Goal: Task Accomplishment & Management: Complete application form

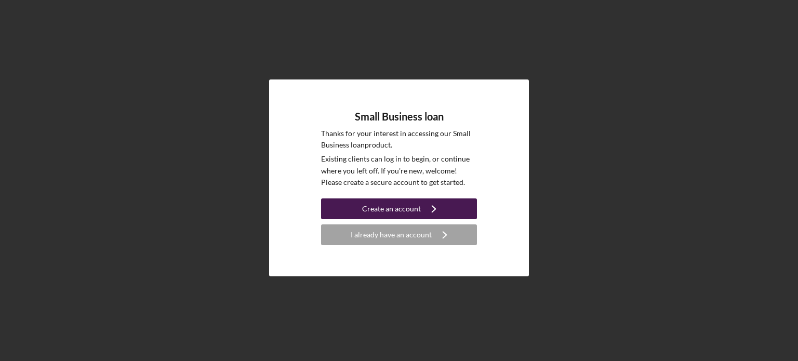
click at [402, 207] on div "Create an account" at bounding box center [391, 208] width 59 height 21
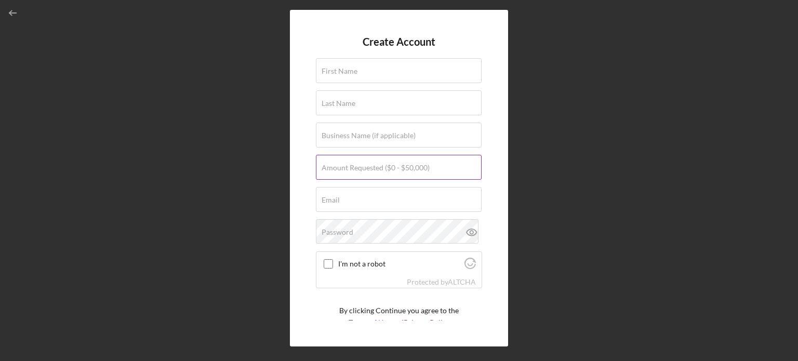
click at [333, 171] on label "Amount Requested ($0 - $50,000)" at bounding box center [375, 168] width 108 height 8
click at [333, 171] on input "Amount Requested ($0 - $50,000)" at bounding box center [399, 167] width 166 height 25
click at [383, 69] on div "First Name" at bounding box center [399, 71] width 166 height 26
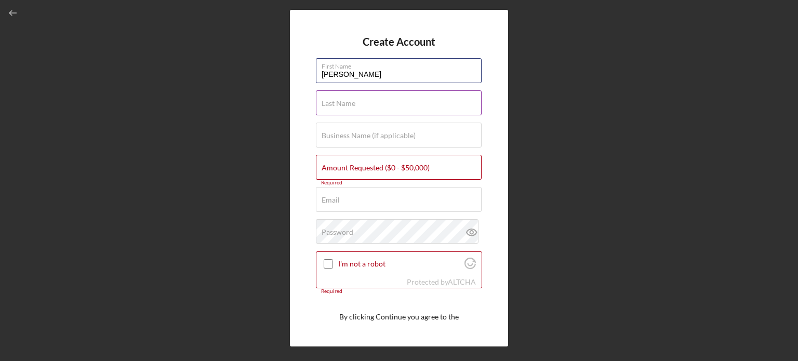
type input "[PERSON_NAME]"
click at [354, 100] on label "Last Name" at bounding box center [338, 103] width 34 height 8
click at [354, 100] on input "Last Name" at bounding box center [399, 102] width 166 height 25
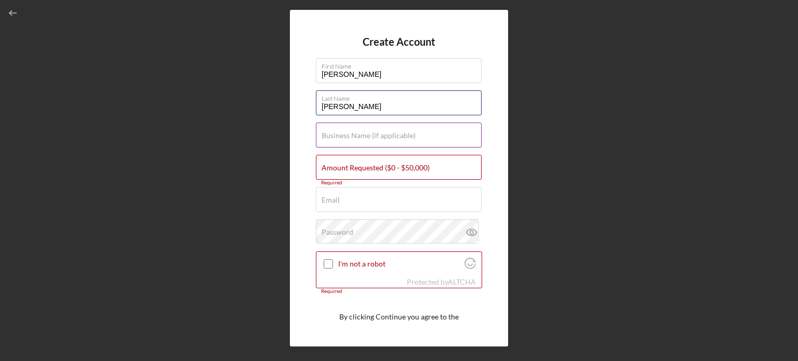
type input "[PERSON_NAME]"
click at [349, 126] on div "Business Name (if applicable)" at bounding box center [399, 136] width 166 height 26
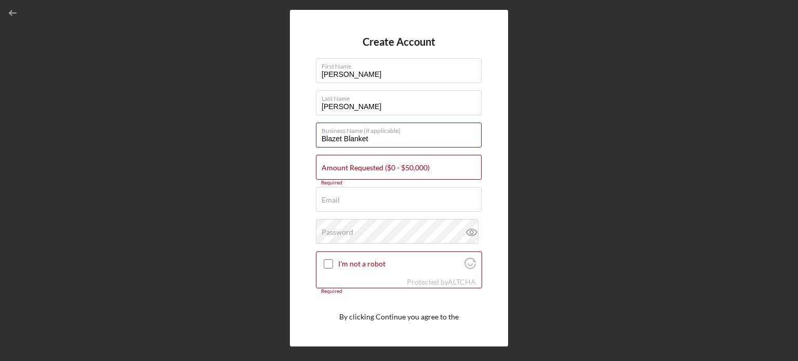
type input "Blazet Blanket"
click at [357, 150] on form "Create Account First Name [PERSON_NAME] Last Name [PERSON_NAME] Business Name (…" at bounding box center [399, 178] width 166 height 285
click at [360, 164] on label "Amount Requested ($0 - $50,000)" at bounding box center [375, 168] width 108 height 8
click at [360, 164] on input "Amount Requested ($0 - $50,000)" at bounding box center [399, 167] width 166 height 25
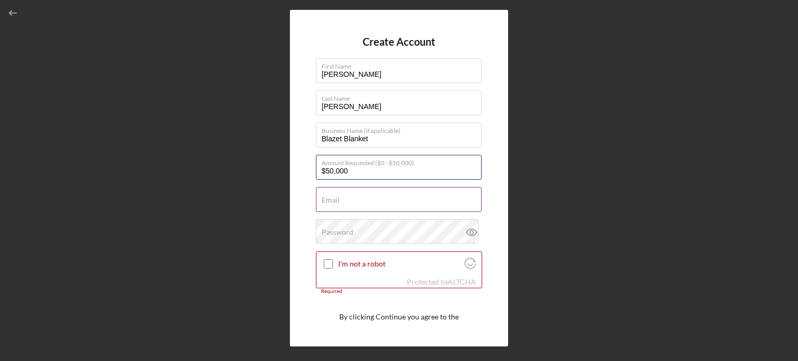
type input "$50,000"
click at [366, 187] on div "Email Required" at bounding box center [399, 200] width 166 height 26
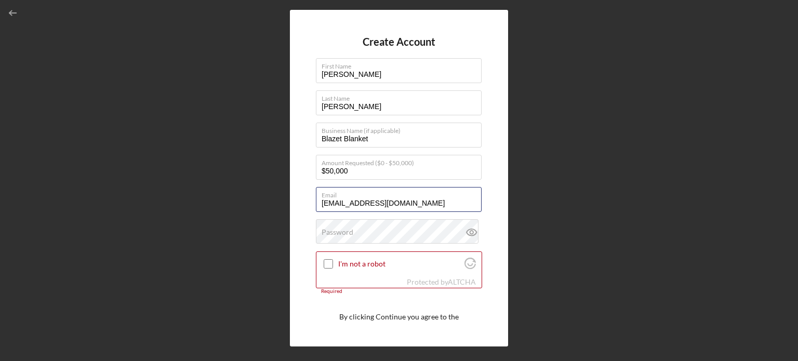
type input "[EMAIL_ADDRESS][DOMAIN_NAME]"
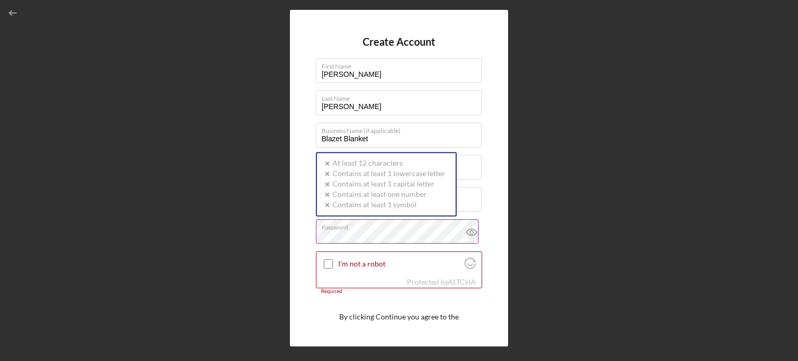
click at [361, 228] on div "Password Icon/icon-validation-no At least 12 characters Icon/icon-validation-no…" at bounding box center [399, 232] width 166 height 26
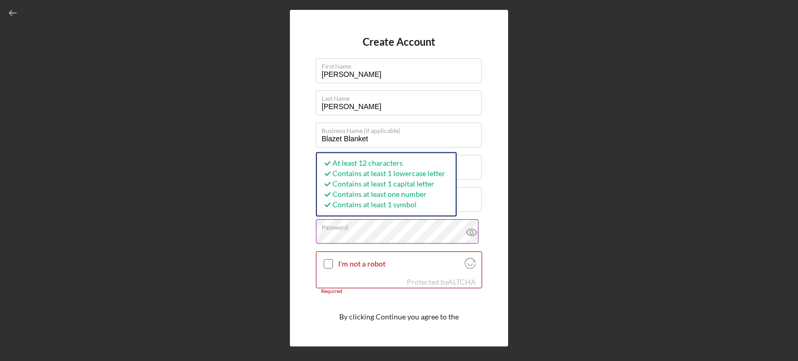
click at [468, 232] on icon at bounding box center [472, 232] width 26 height 26
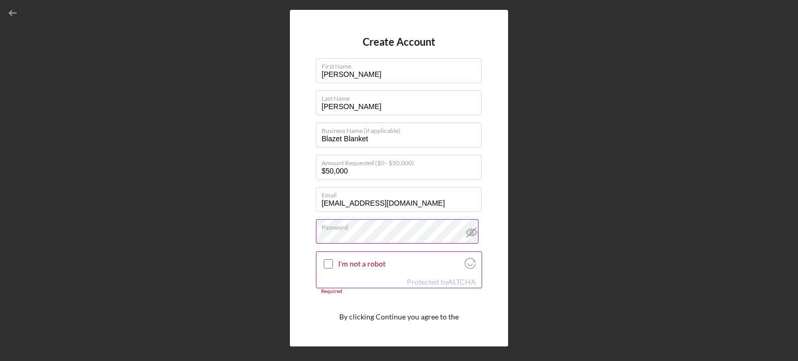
click at [329, 263] on input "I'm not a robot" at bounding box center [328, 263] width 9 height 9
checkbox input "true"
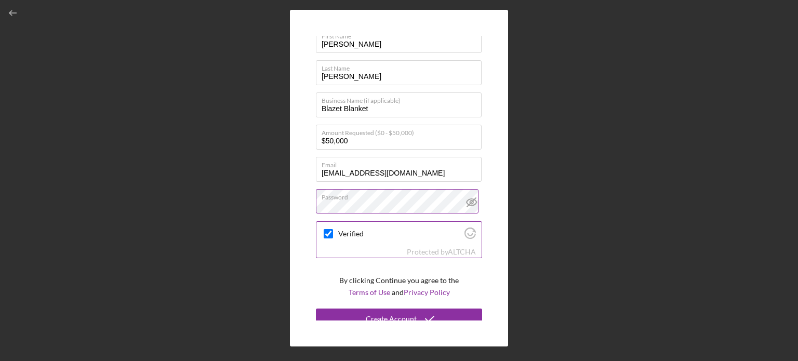
scroll to position [39, 0]
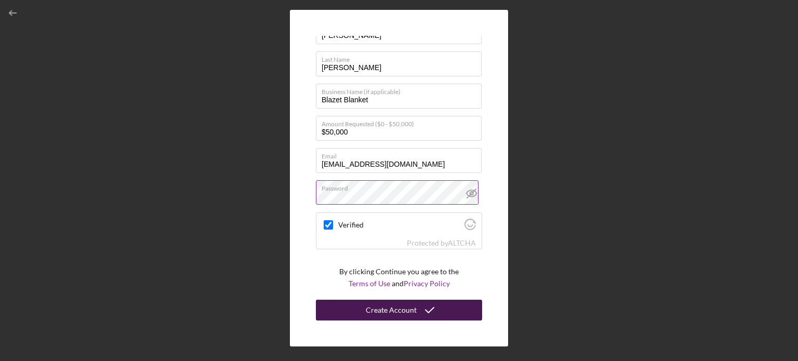
click at [388, 315] on div "Create Account" at bounding box center [391, 310] width 51 height 21
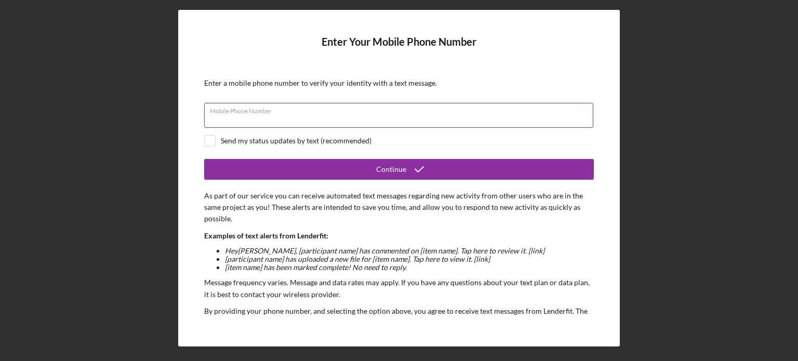
click at [298, 113] on div "Mobile Phone Number" at bounding box center [398, 116] width 389 height 26
type input "[PHONE_NUMBER]"
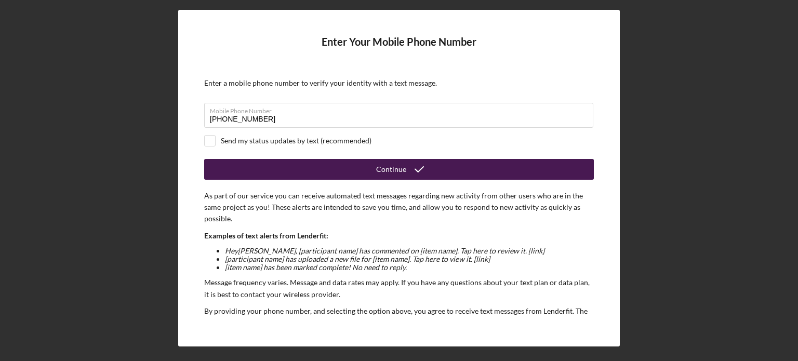
click at [280, 172] on button "Continue" at bounding box center [398, 169] width 389 height 21
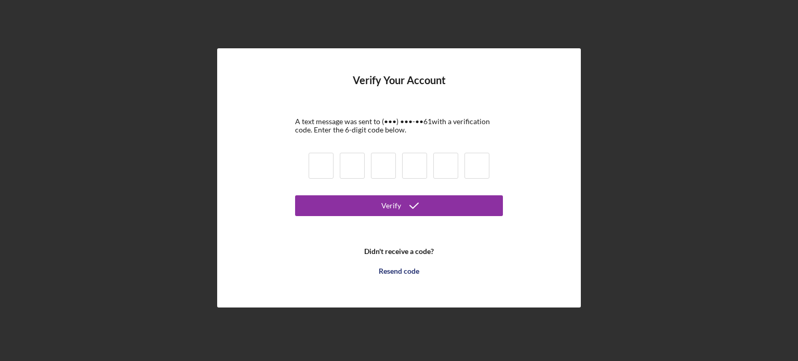
click at [308, 160] on div at bounding box center [398, 167] width 187 height 35
click at [324, 167] on input at bounding box center [320, 166] width 25 height 26
type input "2"
type input "5"
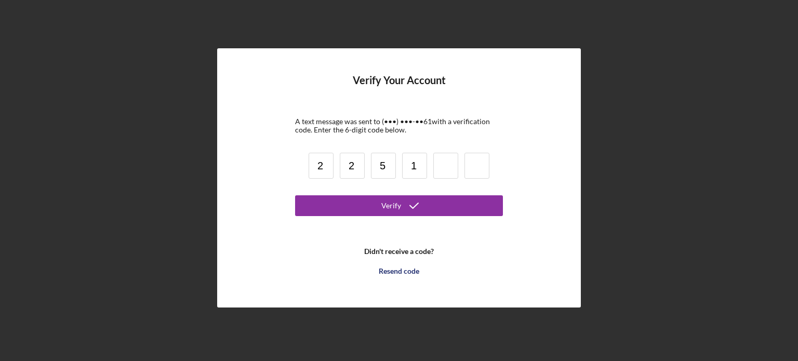
type input "1"
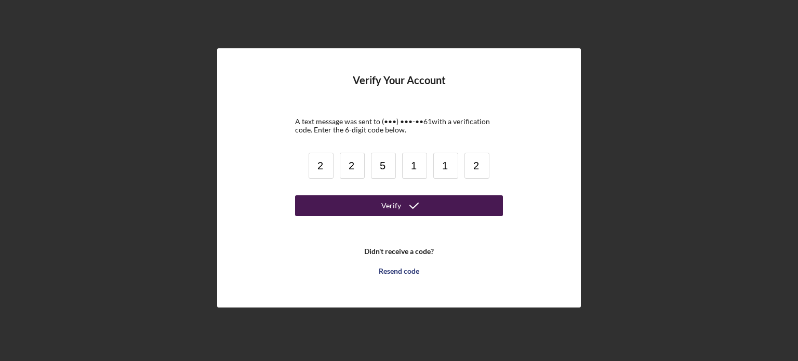
type input "2"
click at [361, 203] on button "Verify" at bounding box center [399, 205] width 208 height 21
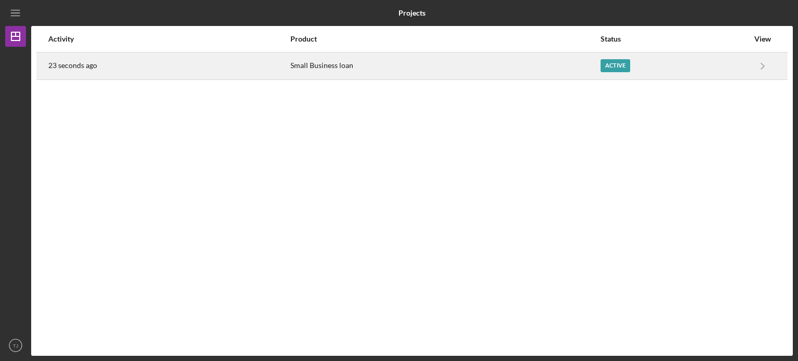
click at [609, 63] on div "Active" at bounding box center [615, 65] width 30 height 13
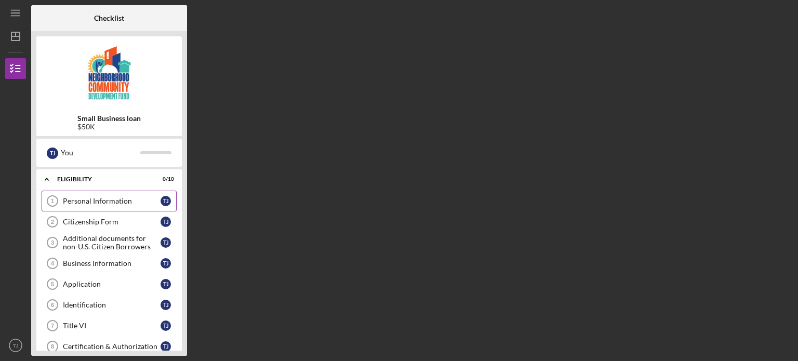
click at [135, 197] on div "Personal Information" at bounding box center [112, 201] width 98 height 8
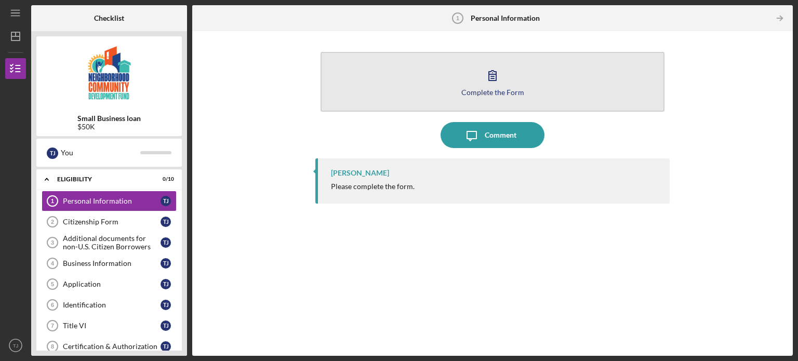
click at [492, 74] on icon "button" at bounding box center [492, 75] width 26 height 26
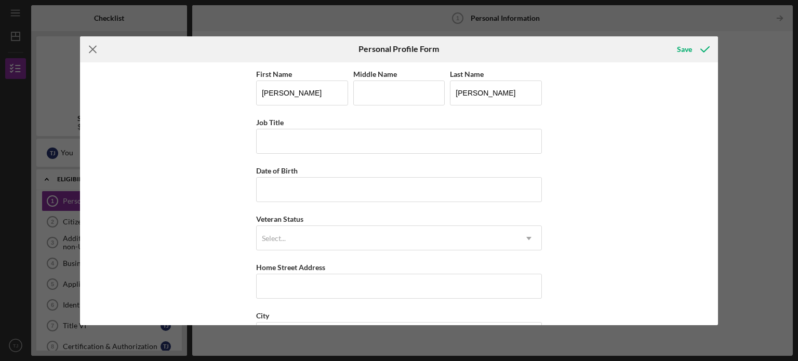
click at [92, 47] on icon "Icon/Menu Close" at bounding box center [93, 49] width 26 height 26
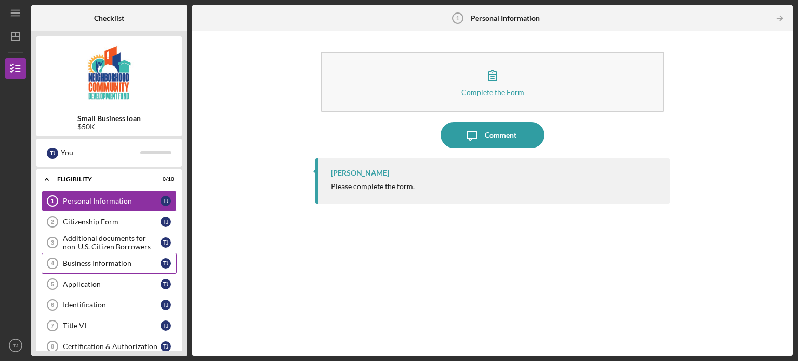
scroll to position [52, 0]
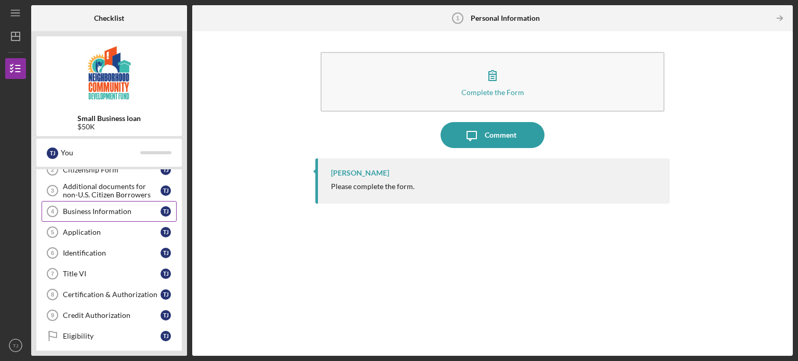
click at [110, 212] on div "Business Information" at bounding box center [112, 211] width 98 height 8
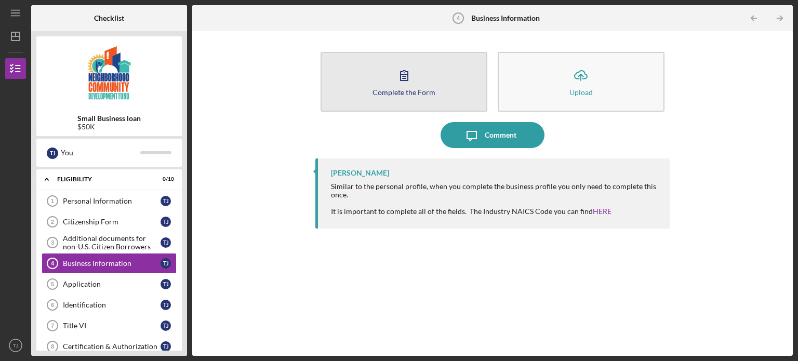
click at [416, 66] on icon "button" at bounding box center [404, 75] width 26 height 26
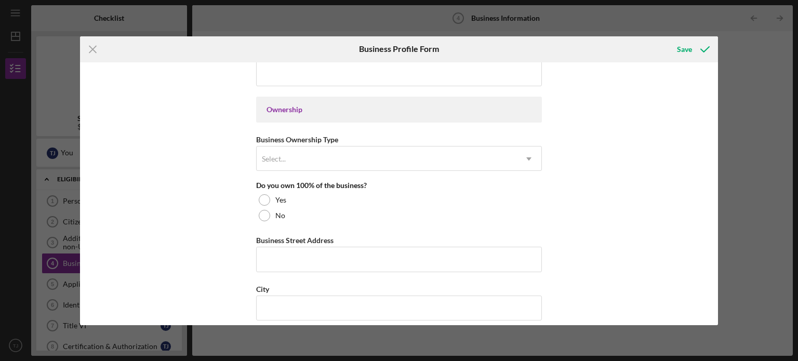
scroll to position [432, 0]
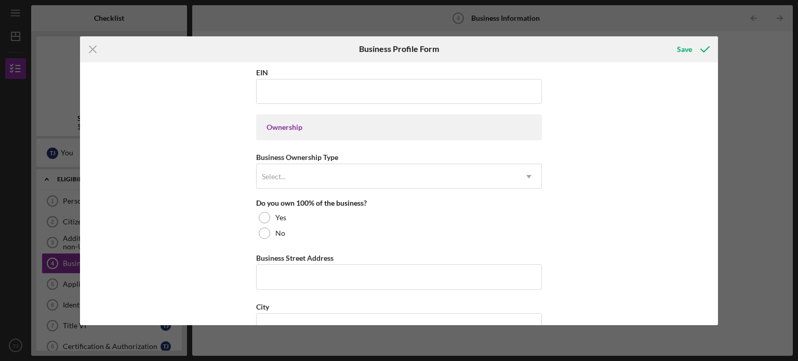
click at [94, 49] on icon "Icon/Menu Close" at bounding box center [93, 49] width 26 height 26
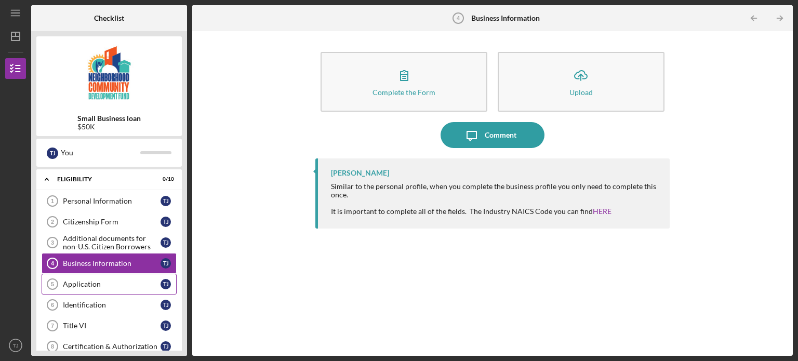
click at [114, 286] on div "Application" at bounding box center [112, 284] width 98 height 8
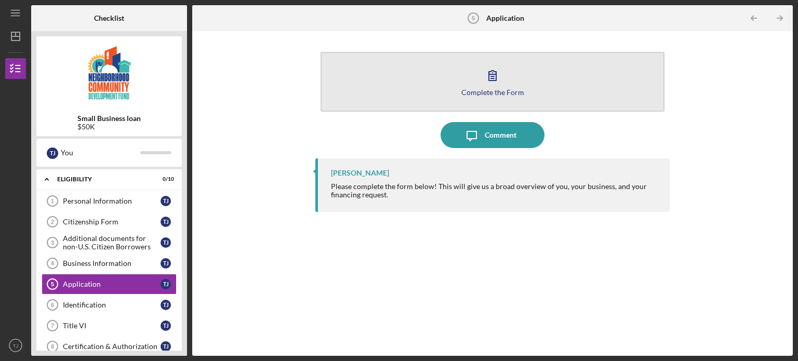
click at [482, 69] on icon "button" at bounding box center [492, 75] width 26 height 26
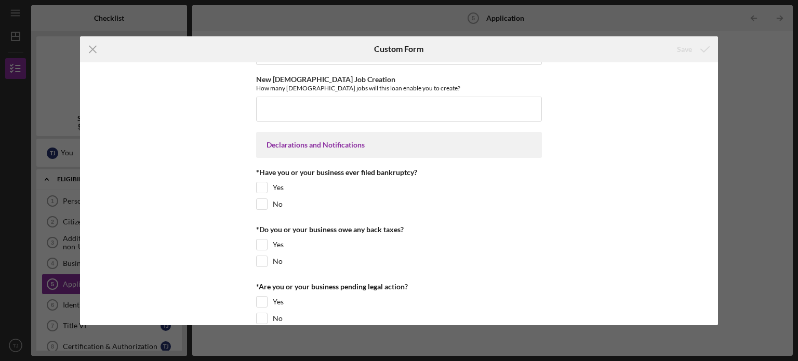
scroll to position [1402, 0]
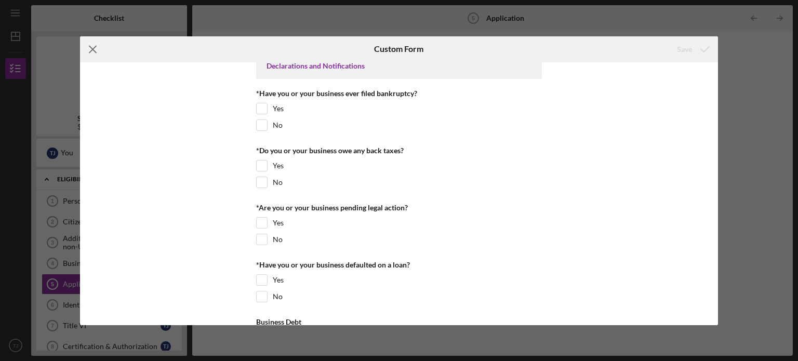
click at [92, 51] on icon "Icon/Menu Close" at bounding box center [93, 49] width 26 height 26
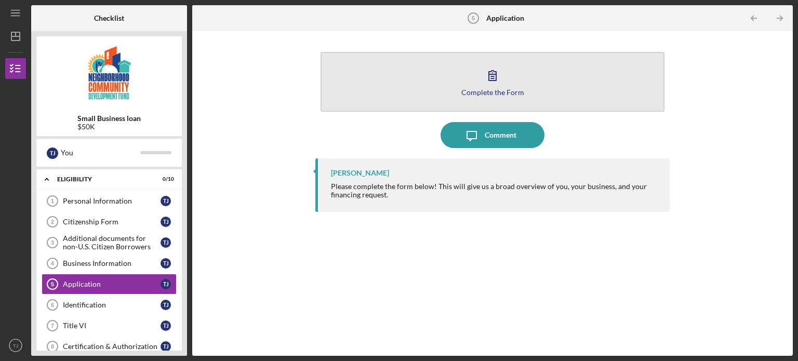
click at [474, 76] on button "Complete the Form Form" at bounding box center [492, 82] width 344 height 60
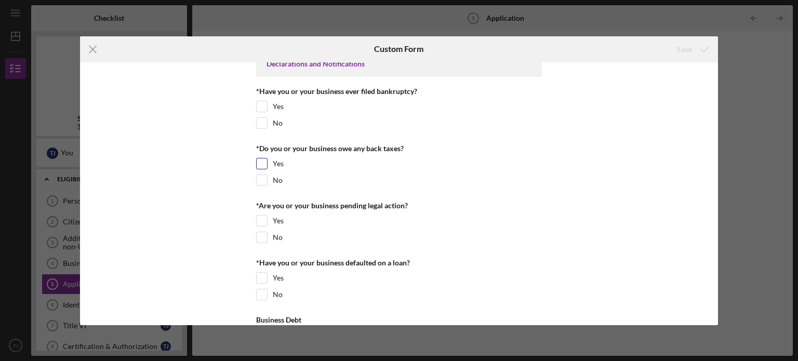
scroll to position [1465, 0]
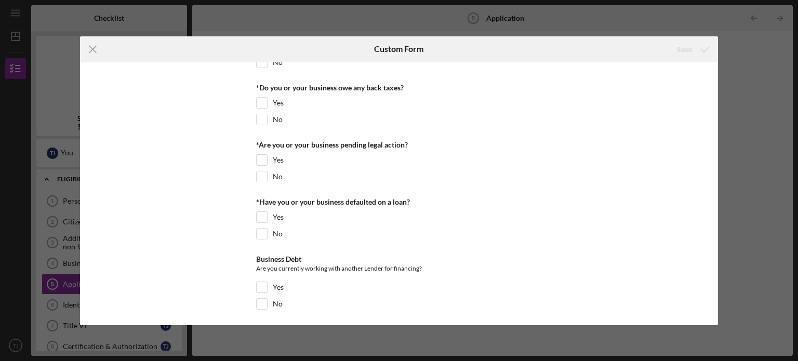
click at [752, 68] on div "Icon/Menu Close Custom Form Save Loan Amount Amount Requested Project Descripti…" at bounding box center [399, 180] width 798 height 361
click at [102, 48] on icon "Icon/Menu Close" at bounding box center [93, 49] width 26 height 26
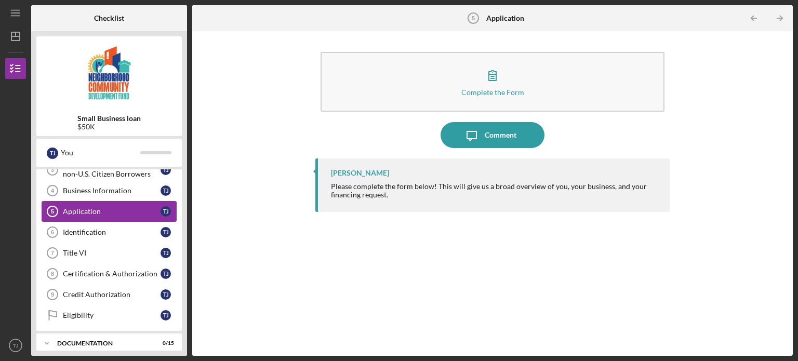
scroll to position [79, 0]
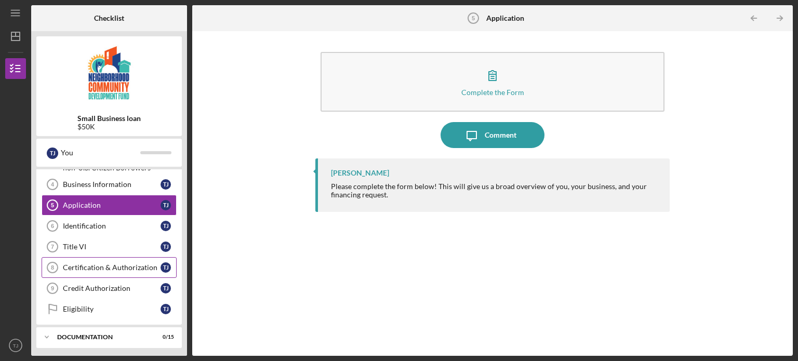
click at [116, 265] on div "Certification & Authorization" at bounding box center [112, 267] width 98 height 8
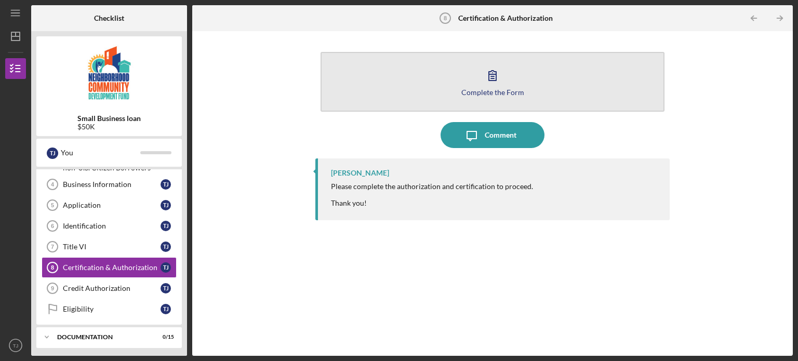
click at [495, 68] on icon "button" at bounding box center [492, 75] width 26 height 26
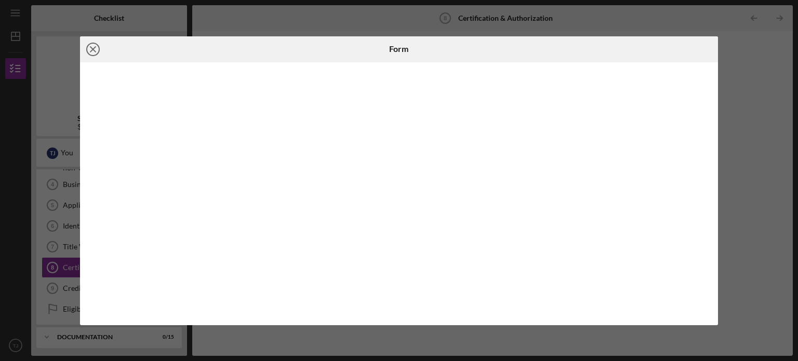
click at [96, 50] on icon "Icon/Close" at bounding box center [93, 49] width 26 height 26
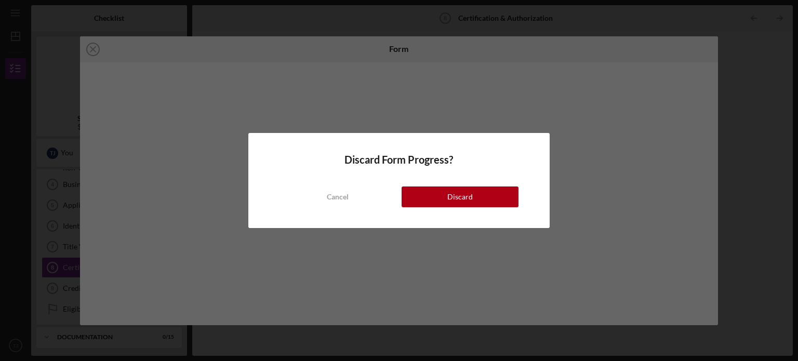
click at [94, 45] on div "Discard Form Progress? Cancel Discard" at bounding box center [399, 180] width 798 height 361
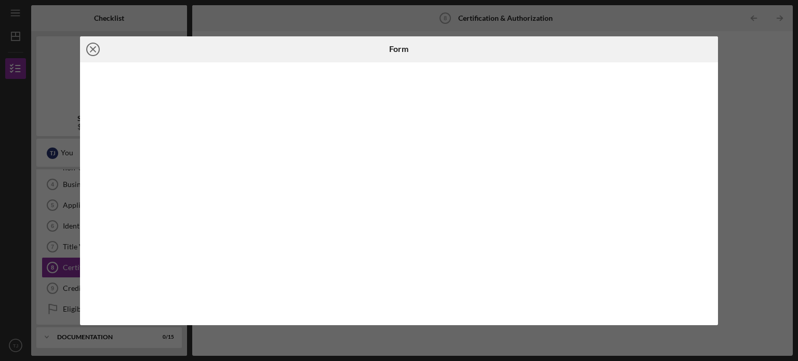
click at [90, 47] on icon "Icon/Close" at bounding box center [93, 49] width 26 height 26
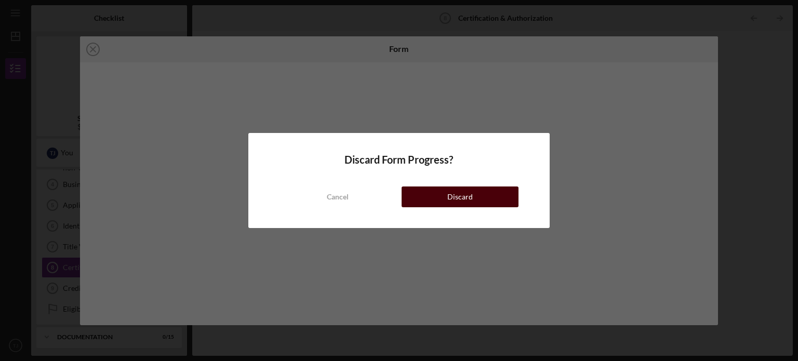
click at [457, 199] on div "Discard" at bounding box center [459, 196] width 25 height 21
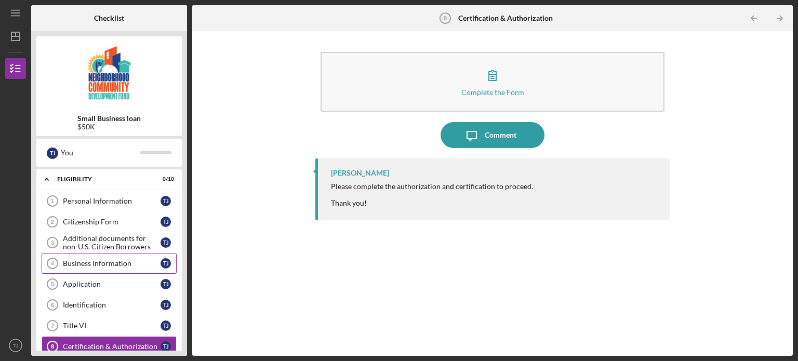
click at [90, 263] on div "Business Information" at bounding box center [112, 263] width 98 height 8
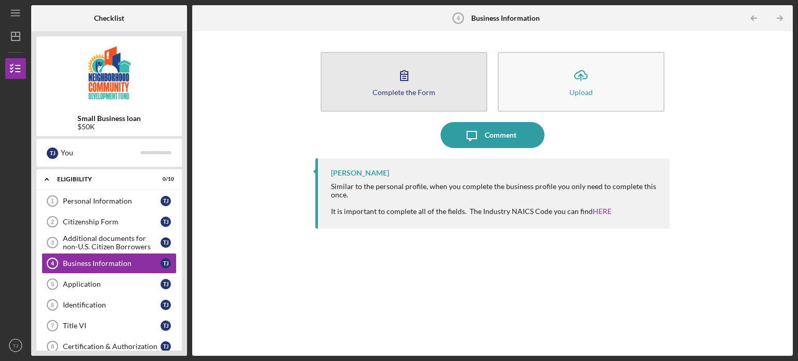
click at [413, 73] on icon "button" at bounding box center [404, 75] width 26 height 26
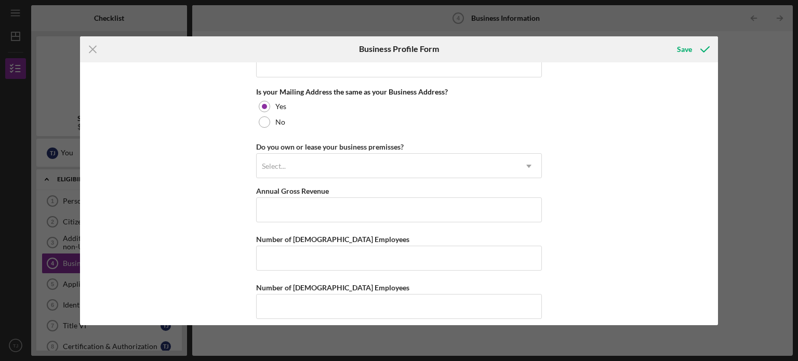
scroll to position [796, 0]
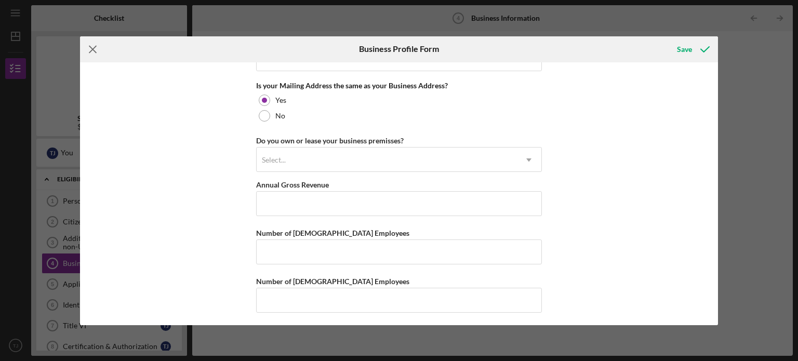
click at [93, 51] on icon "Icon/Menu Close" at bounding box center [93, 49] width 26 height 26
